Goal: Task Accomplishment & Management: Complete application form

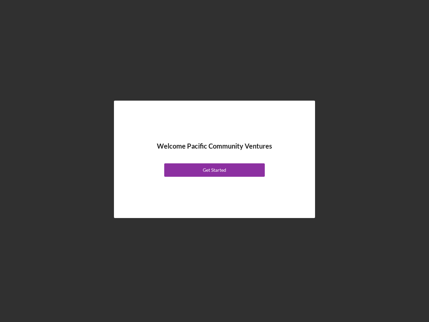
click at [214, 161] on div "Welcome Pacific Community Ventures Get Started" at bounding box center [215, 159] width 168 height 84
click at [214, 170] on div "Get Started" at bounding box center [214, 169] width 23 height 13
